Goal: Task Accomplishment & Management: Use online tool/utility

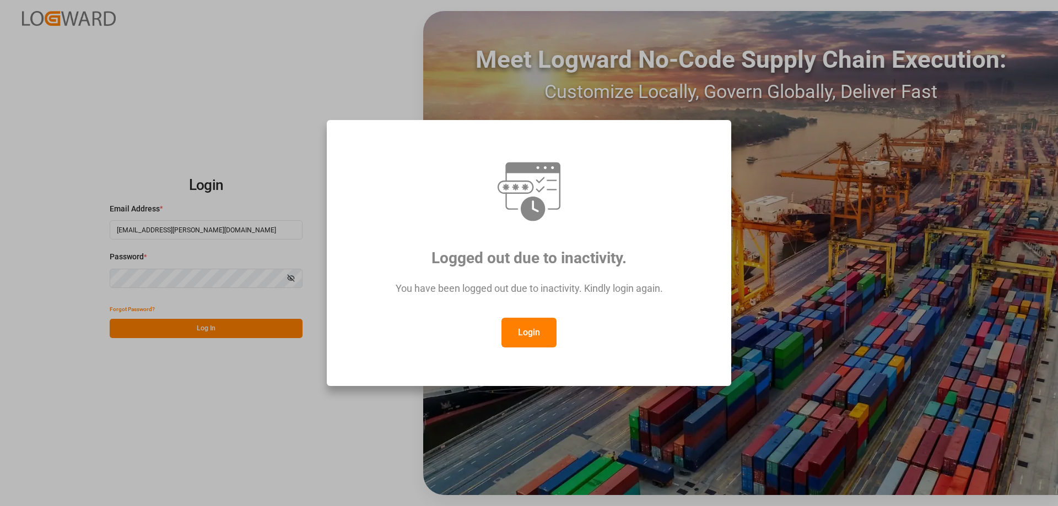
click at [529, 331] on button "Login" at bounding box center [528, 333] width 55 height 30
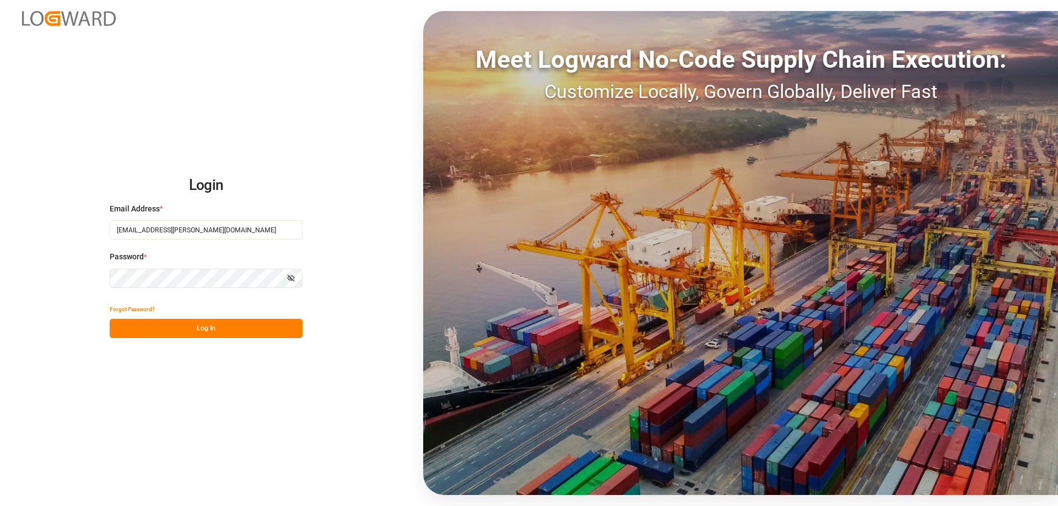
click at [267, 329] on button "Log In" at bounding box center [206, 328] width 193 height 19
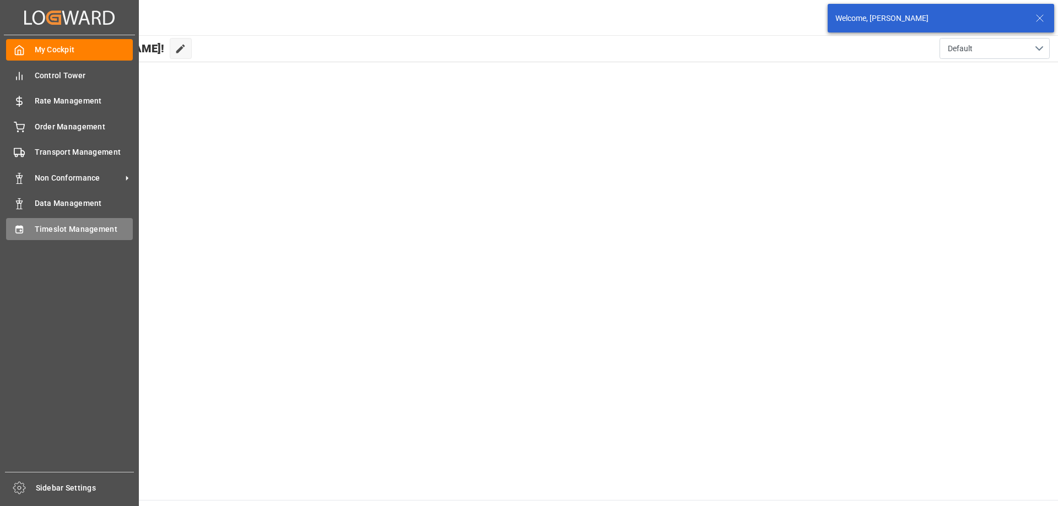
click at [37, 232] on span "Timeslot Management" at bounding box center [84, 230] width 99 height 12
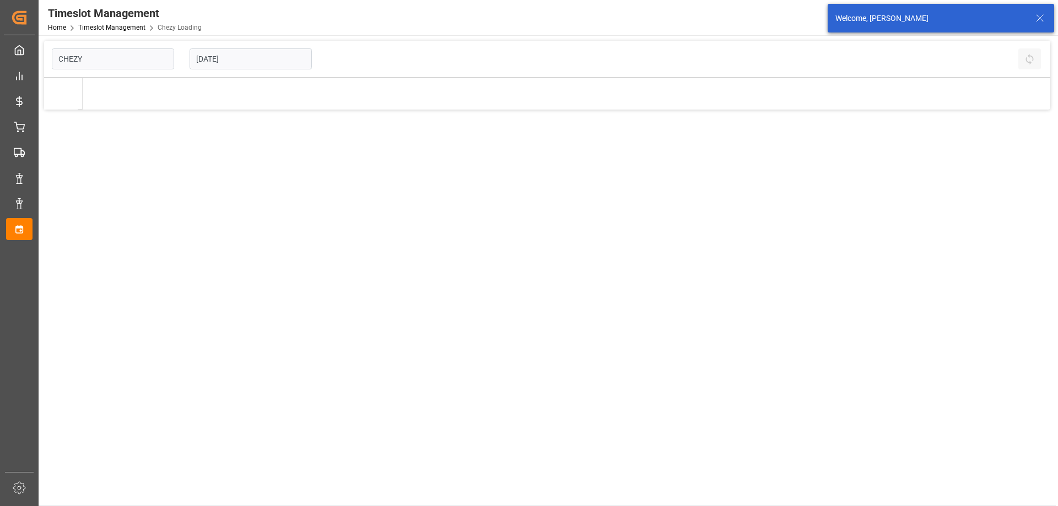
type input "Chezy Loading"
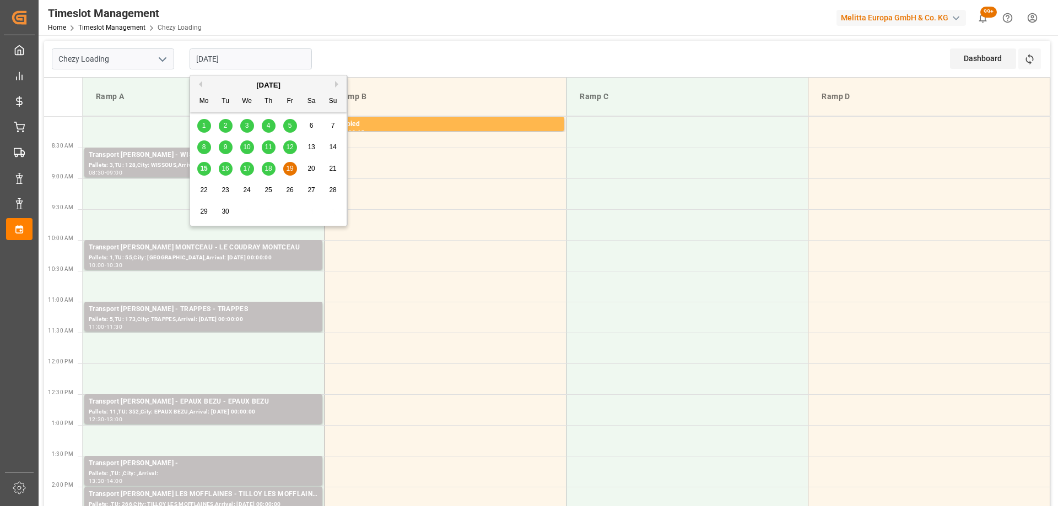
click at [250, 55] on input "[DATE]" at bounding box center [251, 58] width 122 height 21
click at [203, 161] on div "15 16 17 18 19 20 21" at bounding box center [268, 168] width 150 height 21
click at [204, 166] on span "15" at bounding box center [203, 169] width 7 height 8
type input "[DATE]"
